Goal: Information Seeking & Learning: Check status

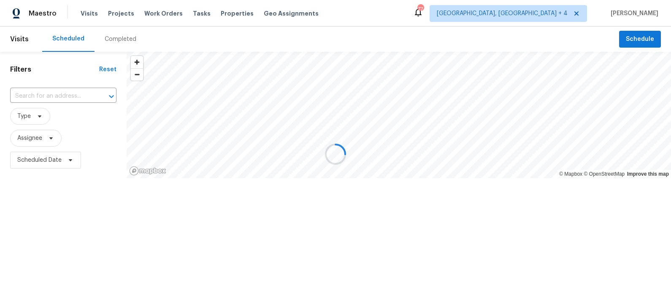
click at [115, 41] on div "Completed" at bounding box center [121, 39] width 32 height 8
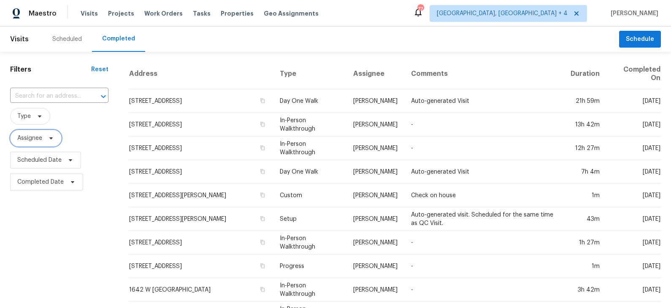
click at [43, 141] on span "Assignee" at bounding box center [35, 138] width 51 height 17
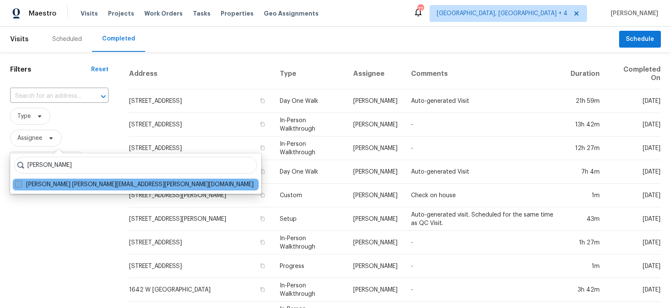
type input "[PERSON_NAME]"
click at [46, 183] on label "[PERSON_NAME] [PERSON_NAME][EMAIL_ADDRESS][PERSON_NAME][DOMAIN_NAME]" at bounding box center [134, 185] width 238 height 8
click at [21, 183] on input "[PERSON_NAME] [PERSON_NAME][EMAIL_ADDRESS][PERSON_NAME][DOMAIN_NAME]" at bounding box center [17, 183] width 5 height 5
checkbox input "true"
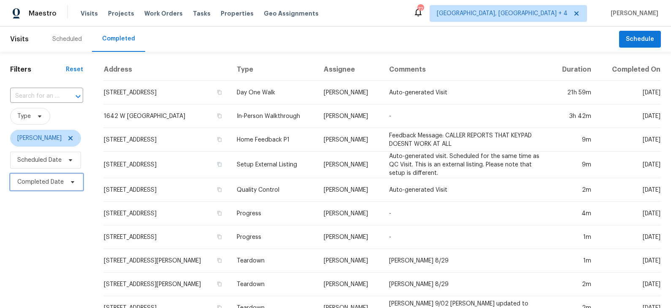
click at [54, 181] on span "Completed Date" at bounding box center [40, 182] width 46 height 8
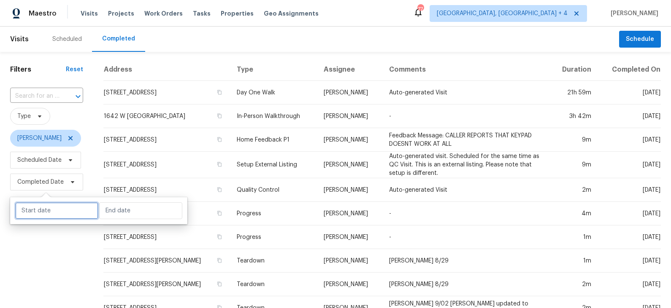
select select "8"
select select "2025"
select select "9"
select select "2025"
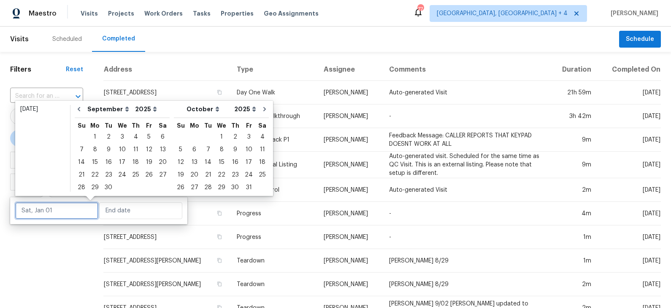
click at [60, 208] on input "text" at bounding box center [56, 211] width 83 height 17
type input "[DATE]"
click at [80, 108] on icon "Go to previous month" at bounding box center [79, 109] width 7 height 7
select select "7"
select select "8"
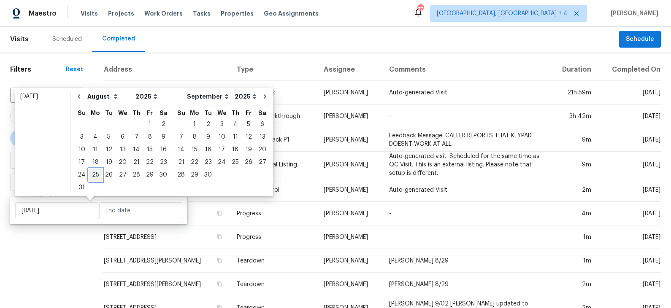
click at [94, 173] on div "25" at bounding box center [96, 175] width 14 height 12
type input "[DATE]"
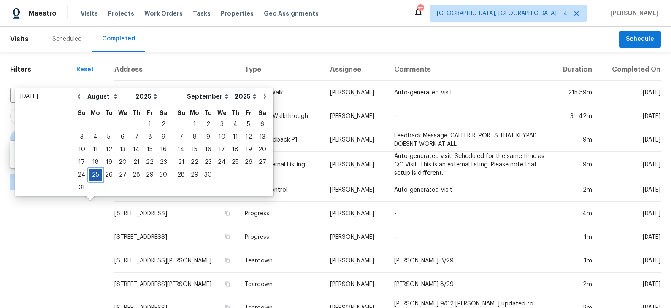
click at [94, 173] on div "25" at bounding box center [96, 175] width 14 height 12
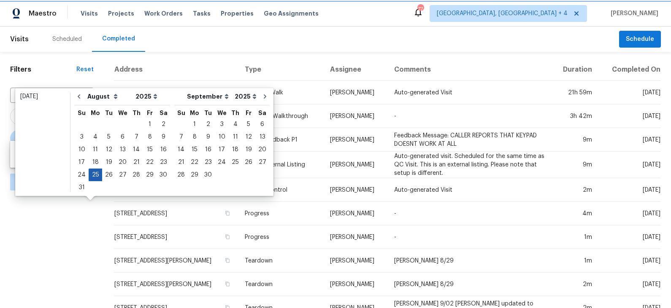
type input "[DATE]"
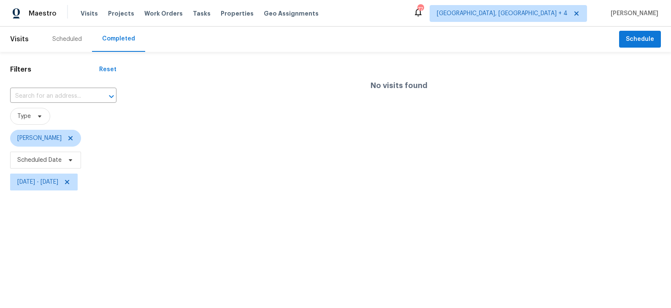
click at [53, 193] on html "Maestro Visits Projects Work Orders Tasks Properties Geo Assignments [GEOGRAPHI…" at bounding box center [335, 96] width 671 height 193
